Goal: Browse casually: Explore the website without a specific task or goal

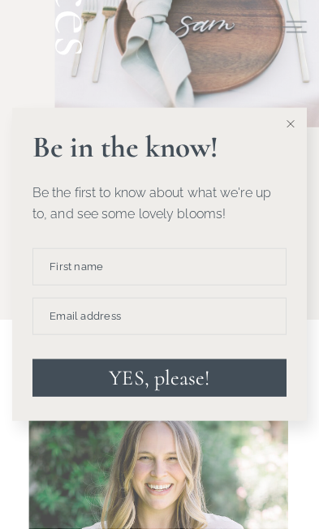
scroll to position [1969, 0]
click at [281, 140] on button at bounding box center [290, 124] width 32 height 32
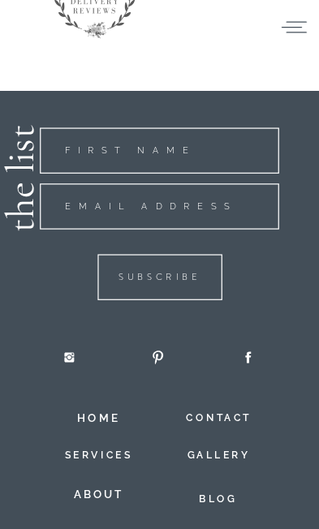
scroll to position [4006, 0]
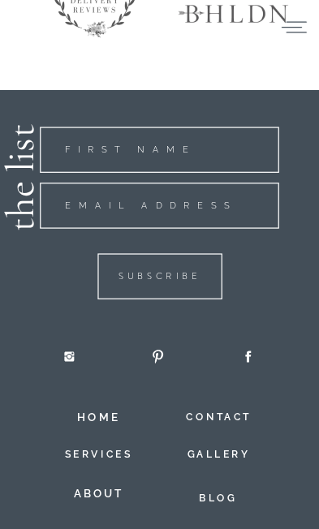
click at [107, 450] on h2 "services" at bounding box center [98, 449] width 93 height 16
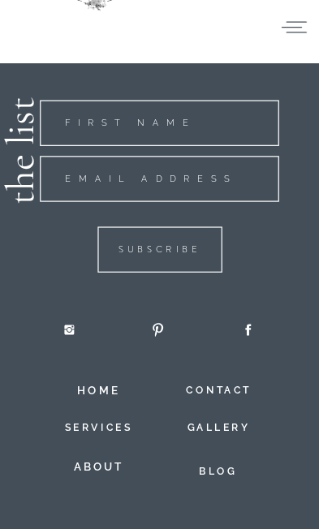
click at [212, 431] on h2 "gallery" at bounding box center [218, 423] width 67 height 16
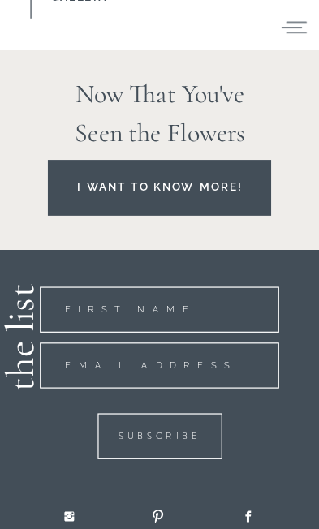
scroll to position [5723, 0]
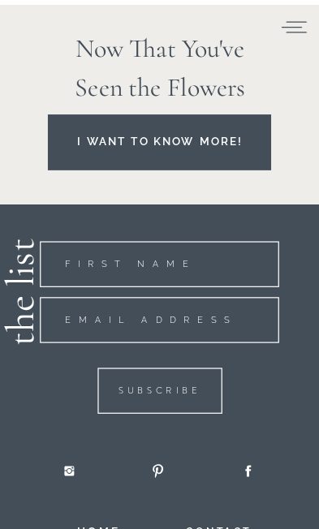
click at [118, 149] on h2 "I want to know more!" at bounding box center [160, 145] width 204 height 32
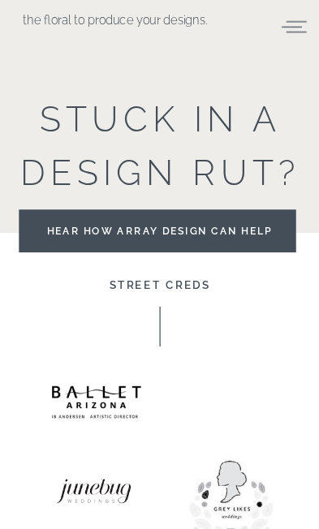
scroll to position [3671, 0]
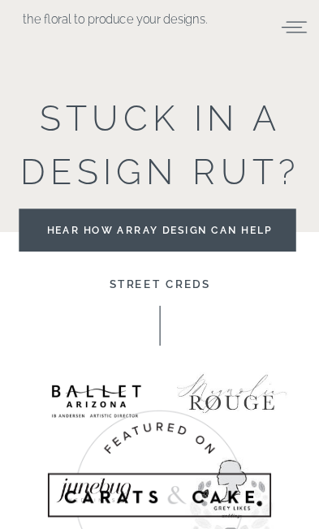
click at [111, 238] on div at bounding box center [157, 230] width 277 height 43
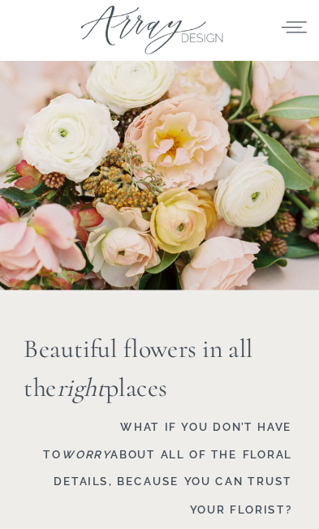
scroll to position [3698, 0]
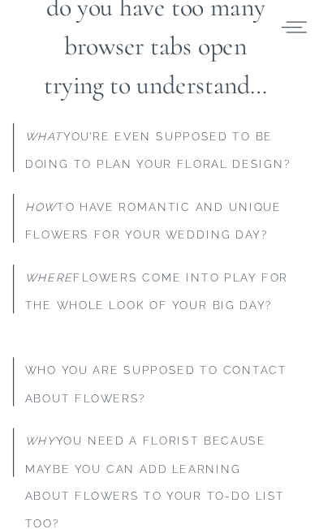
scroll to position [931, 0]
